Goal: Task Accomplishment & Management: Use online tool/utility

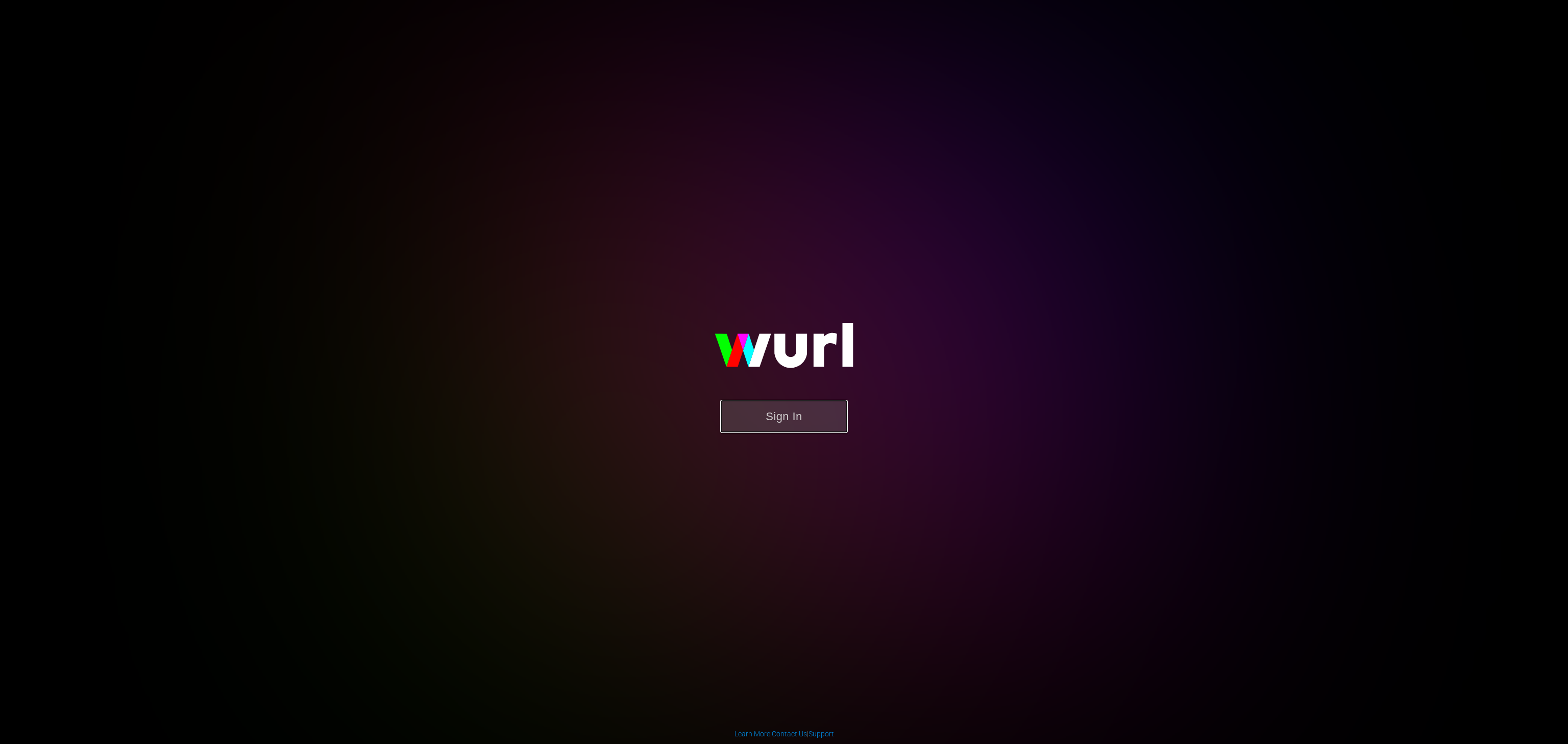
click at [807, 411] on button "Sign In" at bounding box center [784, 416] width 127 height 33
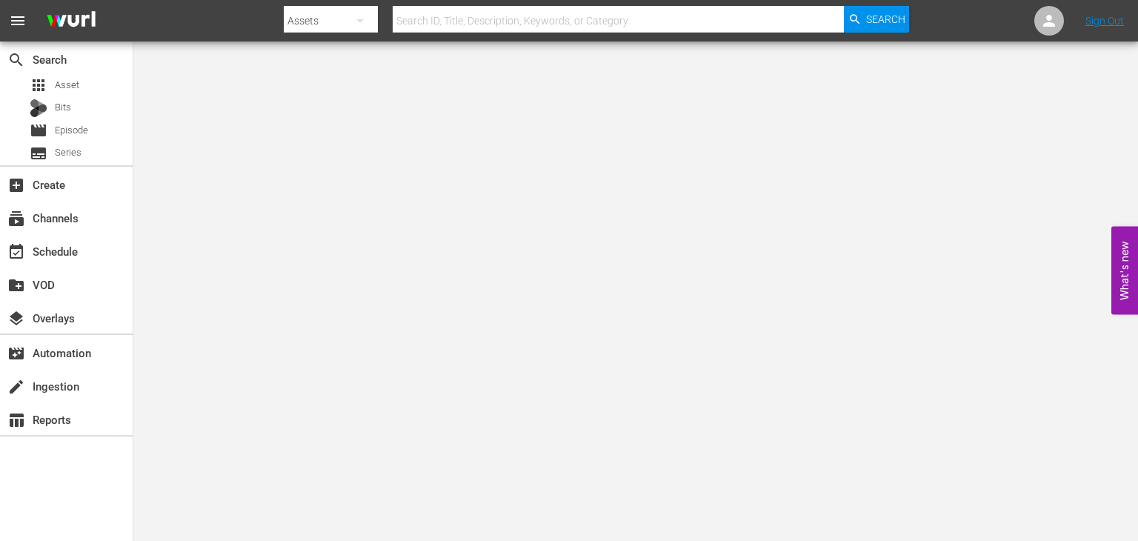
click at [308, 216] on body "menu Search By Assets Search ID, Title, Description, Keywords, or Category Sear…" at bounding box center [569, 270] width 1138 height 541
click at [23, 290] on span "create_new_folder" at bounding box center [16, 285] width 18 height 18
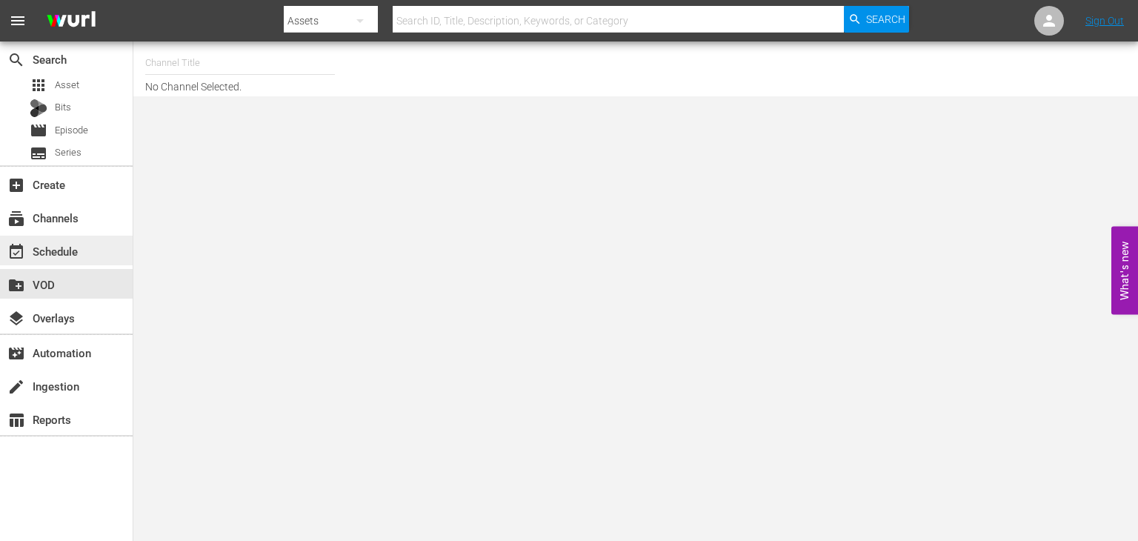
click at [51, 256] on div "event_available Schedule" at bounding box center [41, 248] width 83 height 13
click at [64, 90] on span "Asset" at bounding box center [67, 85] width 24 height 15
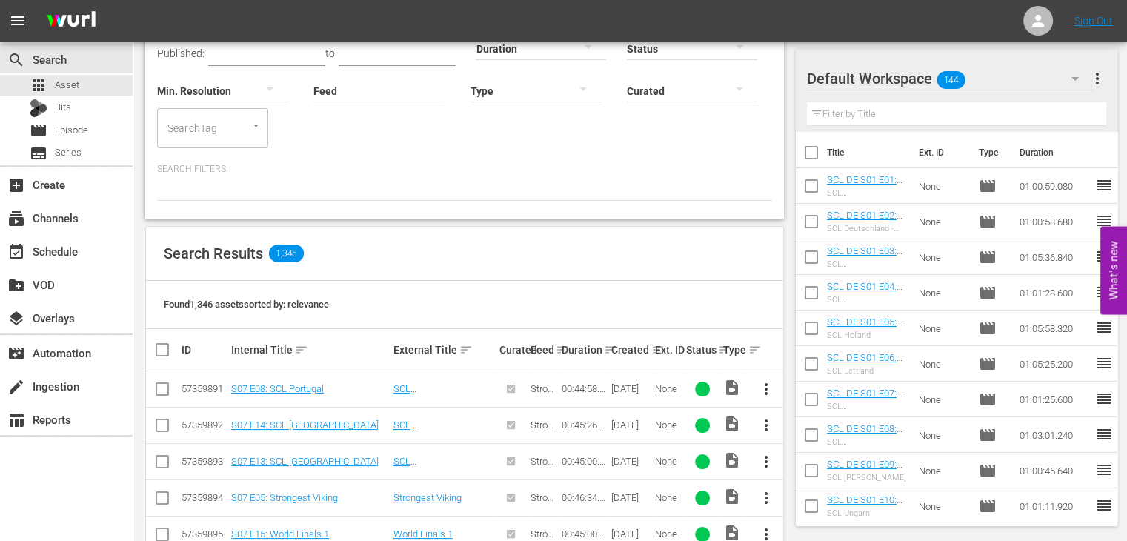
scroll to position [105, 0]
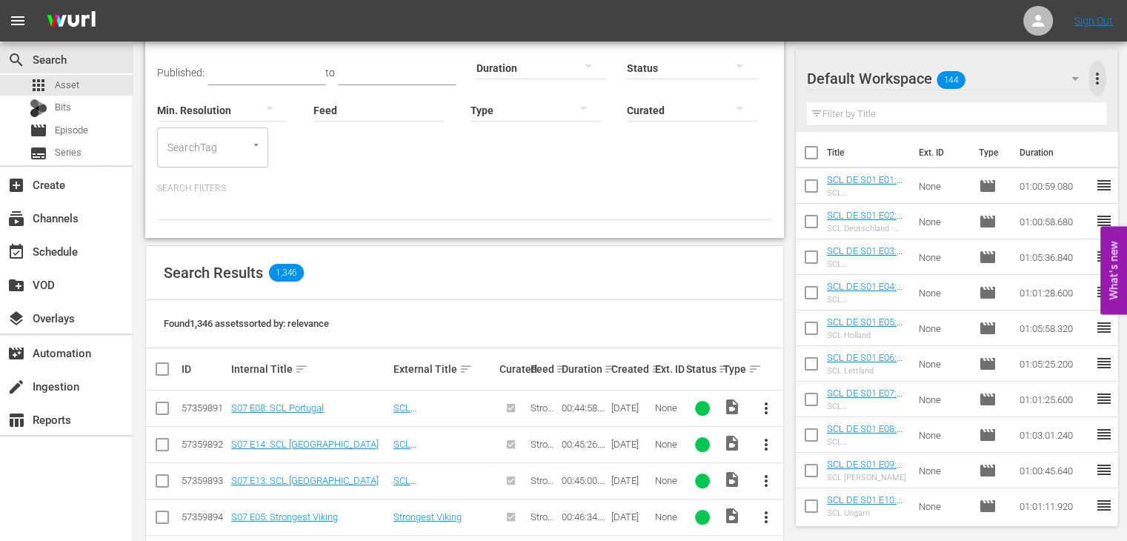
click at [1096, 77] on span "more_vert" at bounding box center [1098, 79] width 18 height 18
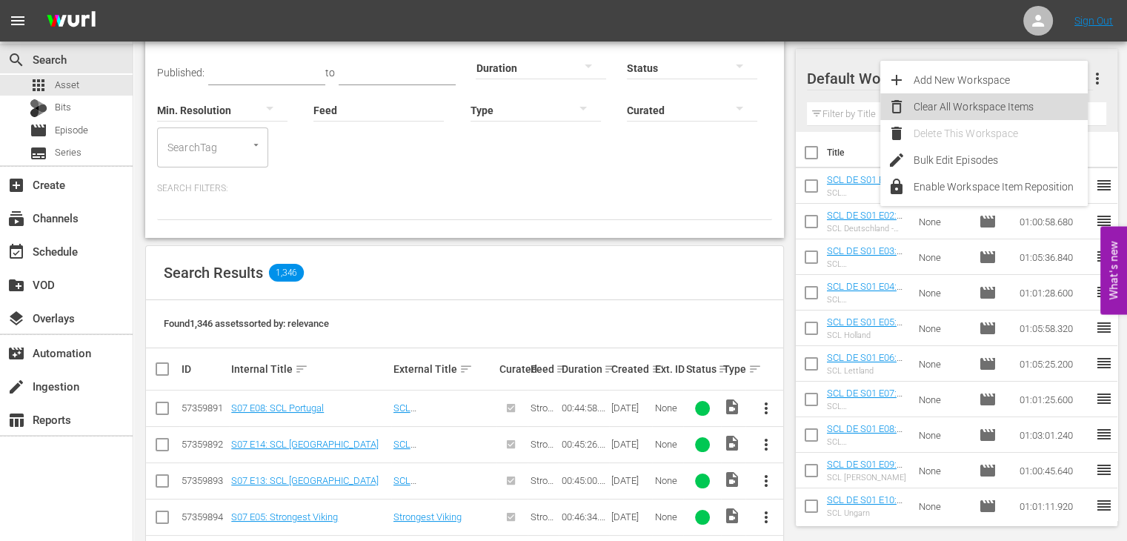
click at [963, 110] on div "Clear All Workspace Items" at bounding box center [1001, 106] width 174 height 27
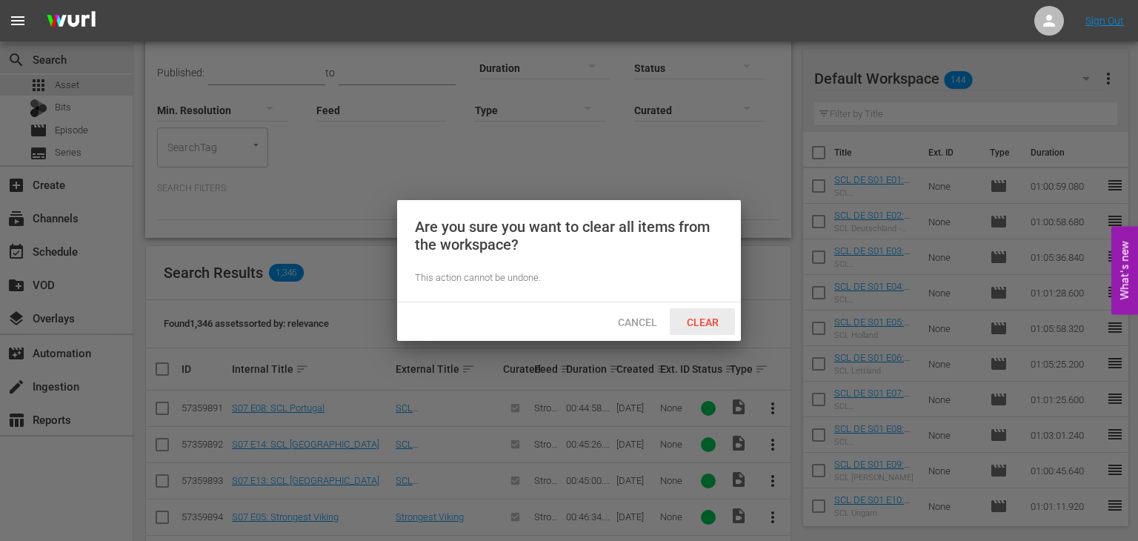
click at [714, 332] on div "Clear" at bounding box center [702, 321] width 65 height 27
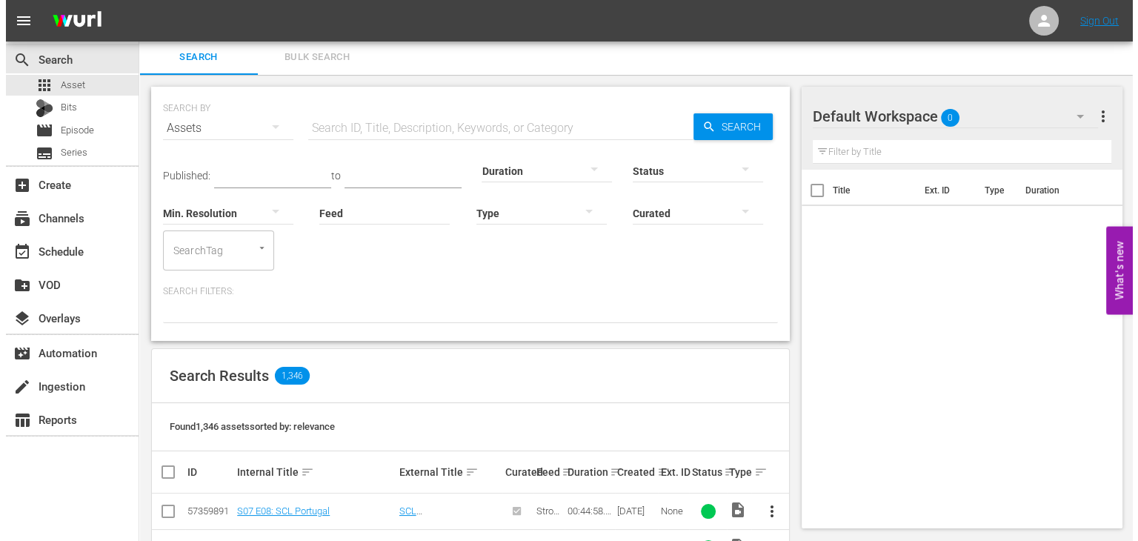
scroll to position [0, 0]
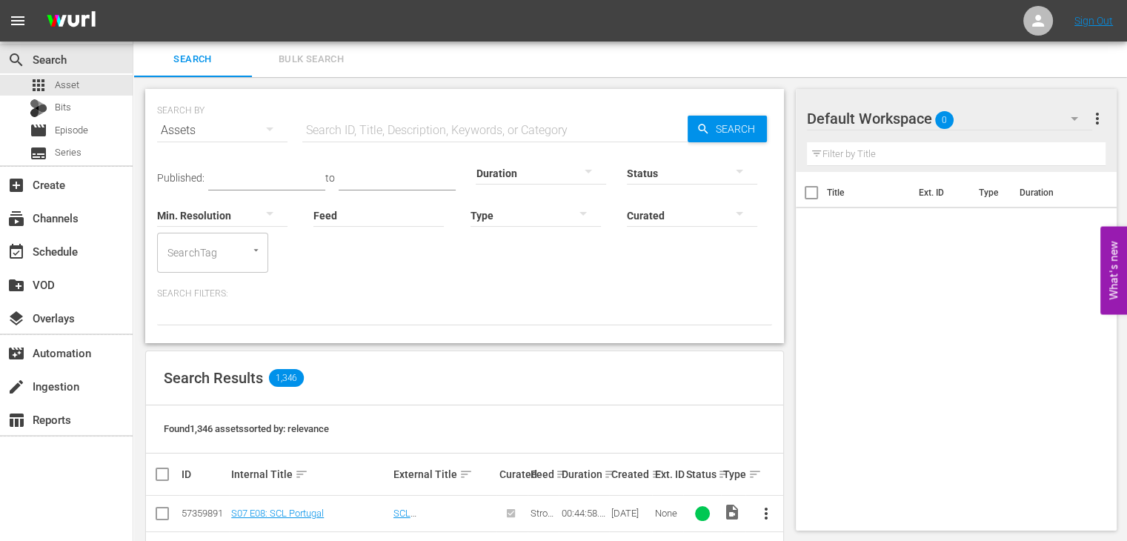
click at [307, 276] on div "Published: to Duration Status Min. Resolution Feed Feed Title Type Curated Sear…" at bounding box center [464, 236] width 615 height 177
click at [288, 516] on link "S07 E08: SCL Portugal" at bounding box center [277, 513] width 93 height 11
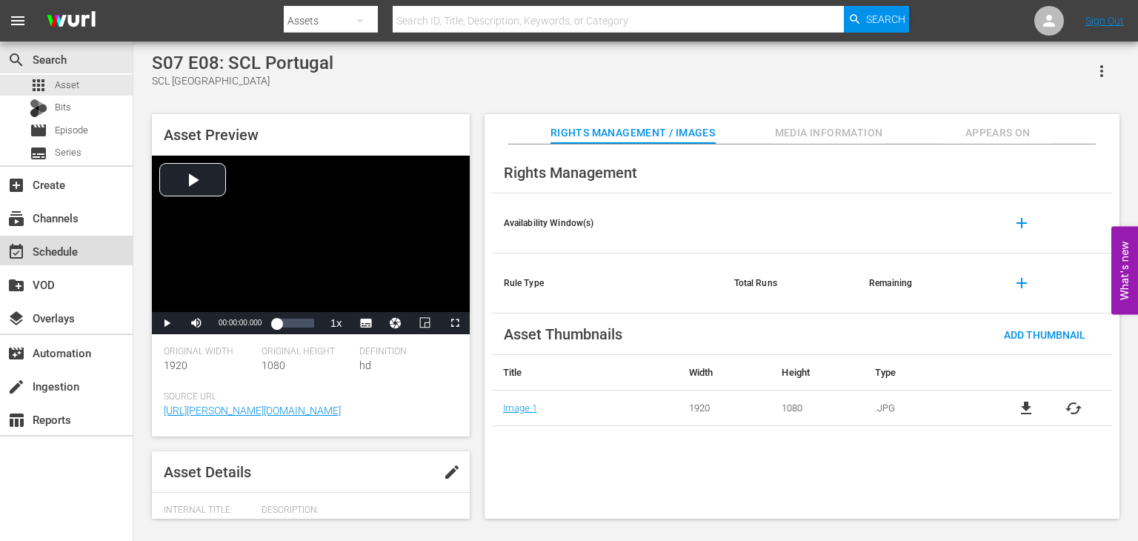
click at [56, 250] on div "event_available Schedule" at bounding box center [41, 248] width 83 height 13
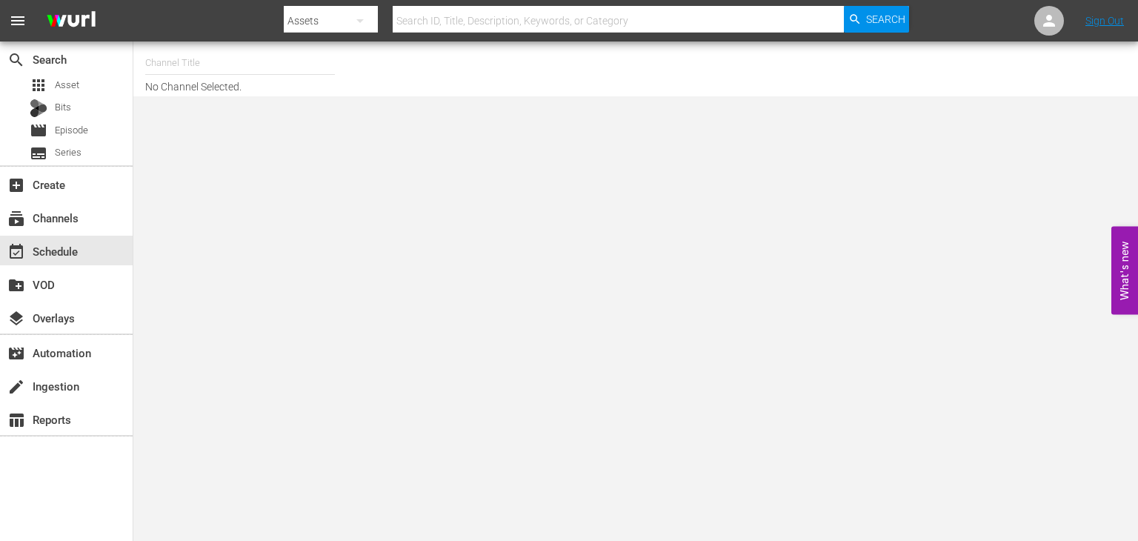
click at [236, 54] on input "text" at bounding box center [240, 63] width 190 height 36
